Goal: Information Seeking & Learning: Learn about a topic

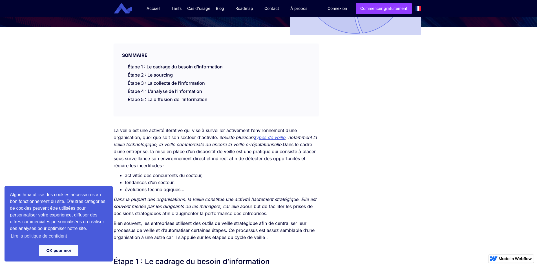
scroll to position [141, 0]
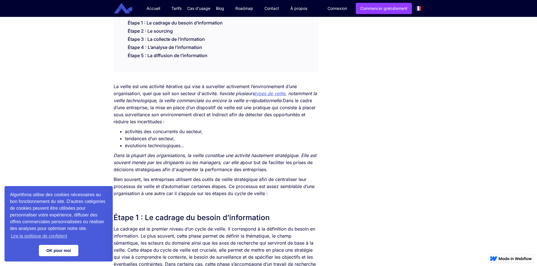
drag, startPoint x: 51, startPoint y: 244, endPoint x: 52, endPoint y: 247, distance: 3.0
click at [52, 246] on div "Algorithma utilise des cookies nécessaires au bon fonctionnement du site. D'aut…" at bounding box center [59, 224] width 108 height 76
click at [51, 249] on link "OK pour moi" at bounding box center [58, 250] width 39 height 11
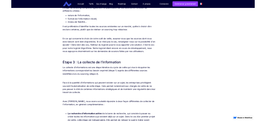
scroll to position [592, 0]
